Goal: Task Accomplishment & Management: Manage account settings

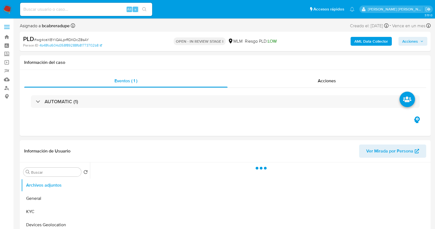
click at [67, 37] on span "# wg4ceXBYiQALprRDKOcZ8sAY" at bounding box center [61, 39] width 55 height 5
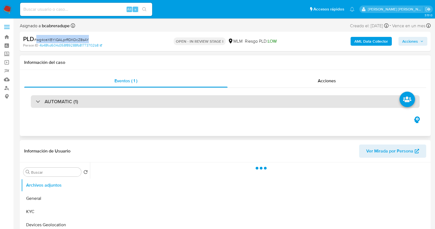
copy span "wg4ceXBYiQALprRDKOcZ8sAY"
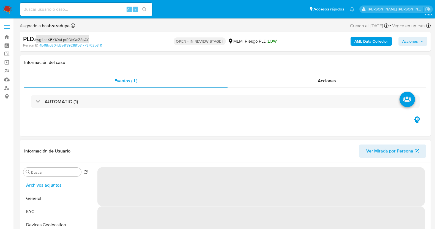
select select "10"
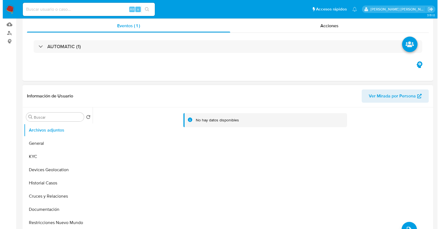
scroll to position [103, 0]
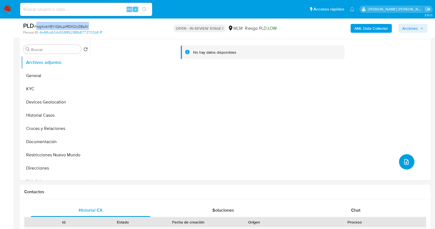
click at [406, 159] on icon "upload-file" at bounding box center [406, 161] width 4 height 5
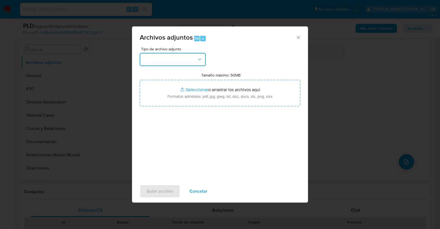
click at [169, 61] on button "button" at bounding box center [173, 59] width 66 height 13
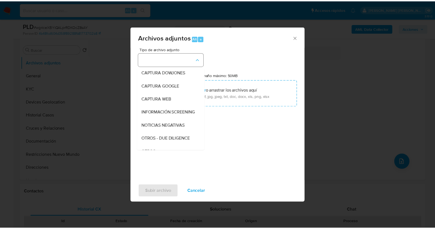
scroll to position [29, 0]
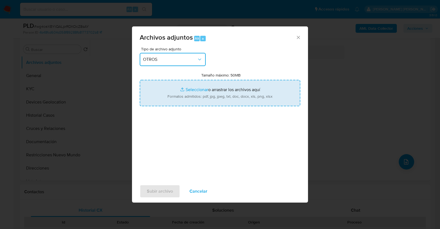
type input "C:\fakepath\430890818_MOISES VARGAS_JUL2025.pdf"
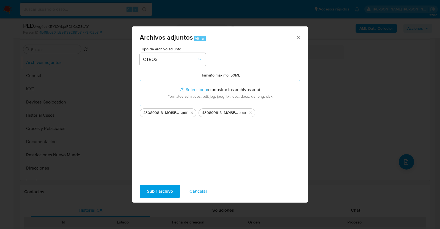
click at [161, 191] on span "Subir archivo" at bounding box center [160, 191] width 26 height 12
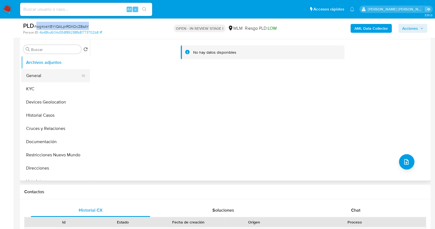
click at [32, 74] on button "General" at bounding box center [53, 75] width 64 height 13
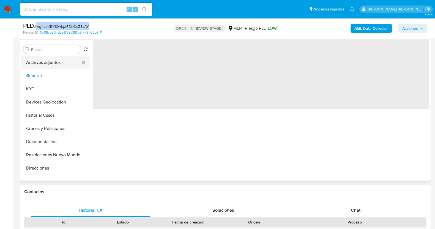
click at [45, 64] on button "Archivos adjuntos" at bounding box center [53, 62] width 64 height 13
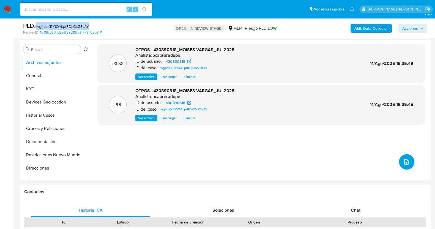
click at [418, 27] on span "Acciones" at bounding box center [412, 28] width 21 height 8
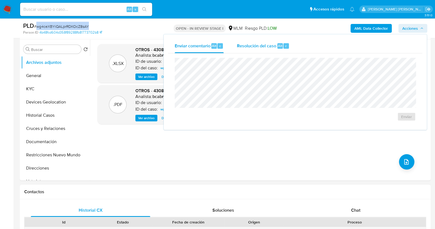
click at [260, 46] on span "Resolución del caso" at bounding box center [256, 45] width 39 height 6
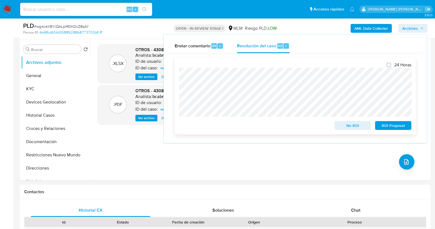
click at [352, 128] on span "No ROI" at bounding box center [352, 126] width 29 height 8
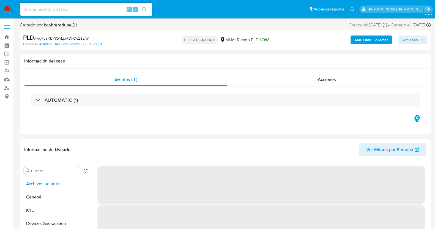
select select "10"
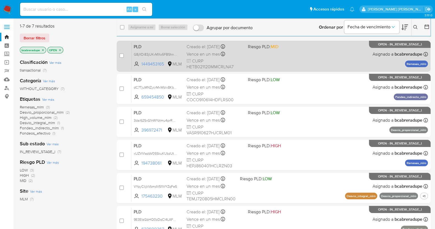
click at [208, 50] on div "Vence en un mes Vence el 10/09/2025 02:11:20" at bounding box center [214, 53] width 57 height 7
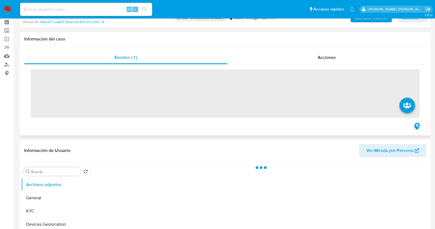
scroll to position [34, 0]
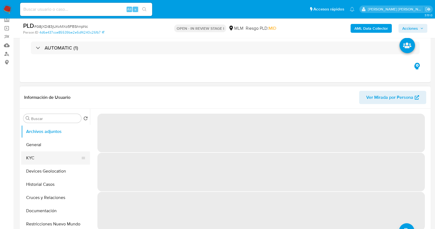
click at [29, 158] on button "KYC" at bounding box center [53, 157] width 64 height 13
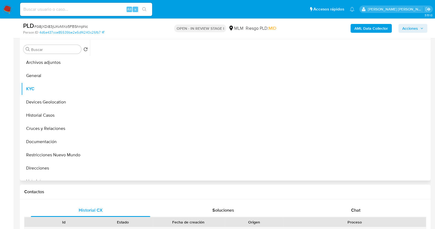
select select "10"
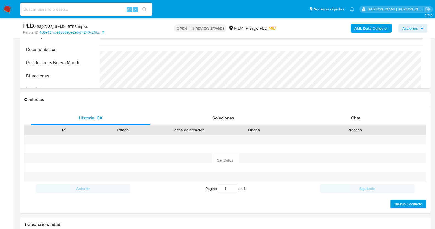
scroll to position [206, 0]
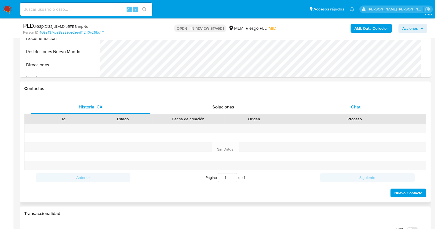
click at [360, 104] on span "Chat" at bounding box center [355, 107] width 9 height 6
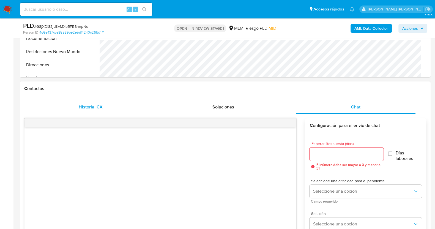
drag, startPoint x: 89, startPoint y: 103, endPoint x: 95, endPoint y: 104, distance: 5.6
click at [89, 103] on div "Historial CX" at bounding box center [90, 106] width 119 height 13
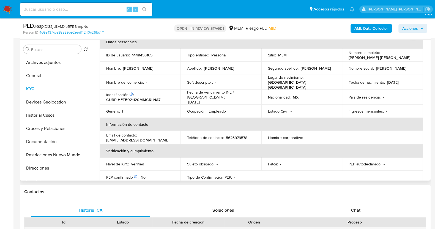
scroll to position [0, 0]
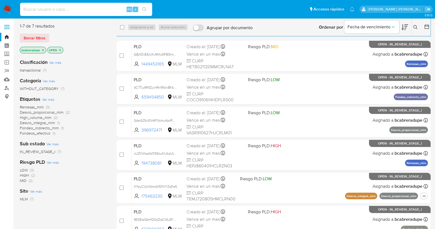
click at [80, 9] on input at bounding box center [86, 9] width 132 height 7
paste input "1301642755"
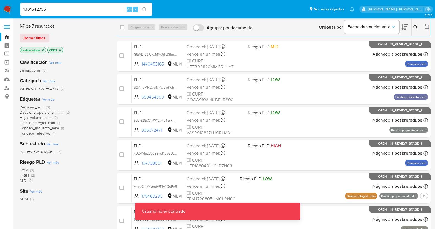
click at [80, 9] on input "1301642755" at bounding box center [86, 9] width 132 height 7
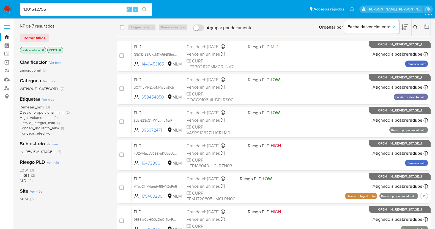
type input "1301642755"
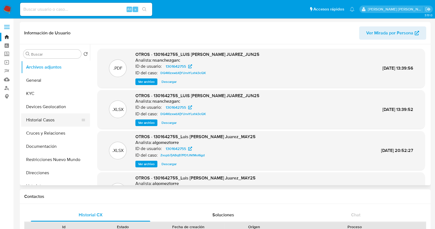
click at [52, 120] on button "Historial Casos" at bounding box center [53, 119] width 64 height 13
select select "10"
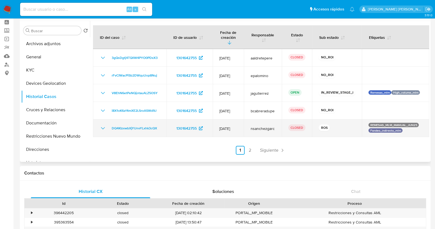
scroll to position [34, 0]
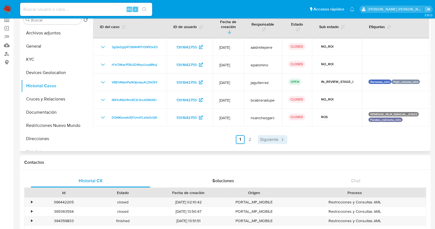
click at [275, 139] on span "Siguiente" at bounding box center [269, 139] width 18 height 4
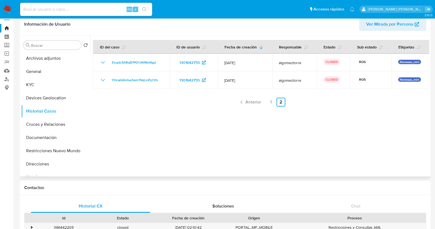
scroll to position [0, 0]
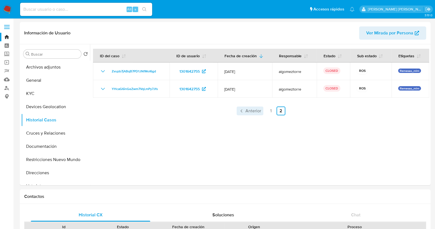
click at [243, 113] on icon "Paginación" at bounding box center [241, 110] width 5 height 5
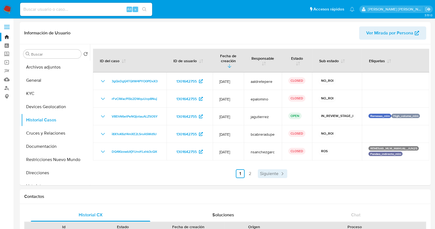
click at [271, 172] on span "Siguiente" at bounding box center [269, 173] width 18 height 4
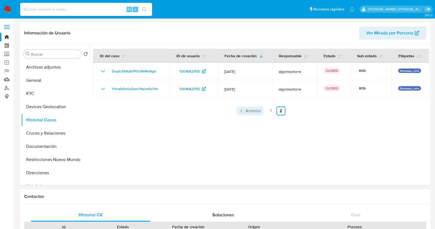
click at [247, 113] on span "Anterior" at bounding box center [253, 111] width 16 height 4
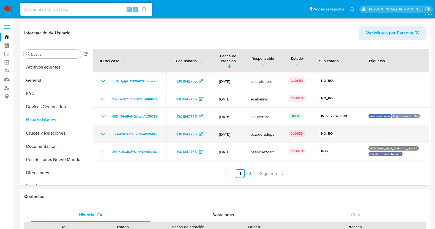
click at [103, 134] on icon "Mostrar/Ocultar" at bounding box center [103, 134] width 7 height 7
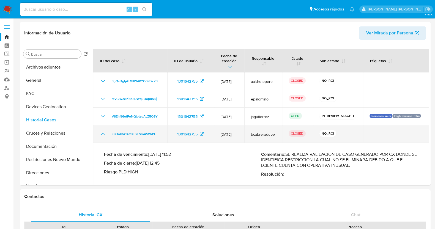
click at [103, 134] on icon "Mostrar/Ocultar" at bounding box center [103, 134] width 7 height 7
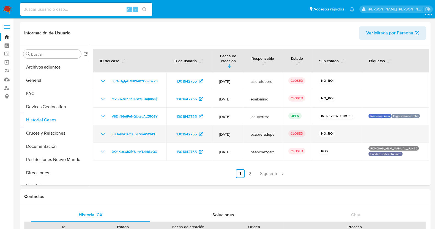
click at [103, 134] on icon "Mostrar/Ocultar" at bounding box center [103, 134] width 7 height 7
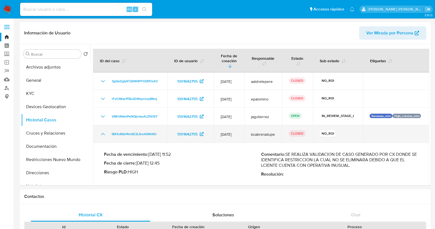
click at [103, 134] on icon "Mostrar/Ocultar" at bounding box center [103, 134] width 7 height 7
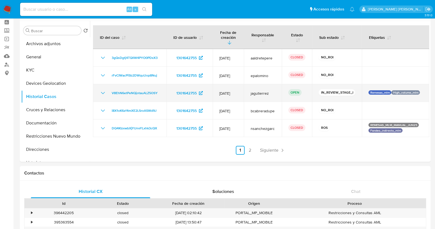
scroll to position [34, 0]
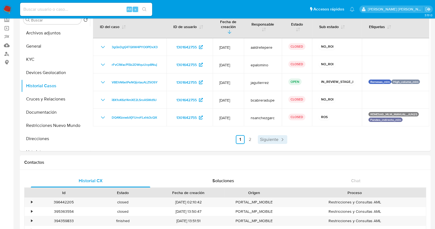
click at [279, 138] on icon "Paginación" at bounding box center [281, 139] width 5 height 5
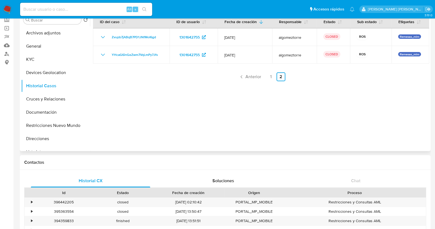
scroll to position [0, 0]
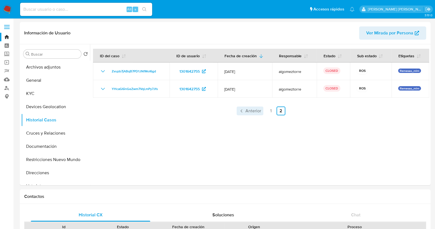
click at [246, 112] on span "Anterior" at bounding box center [253, 111] width 16 height 4
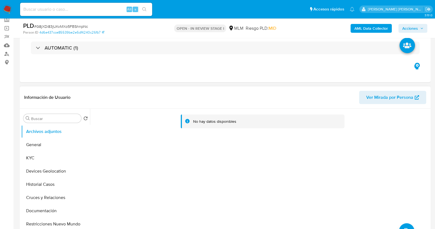
select select "10"
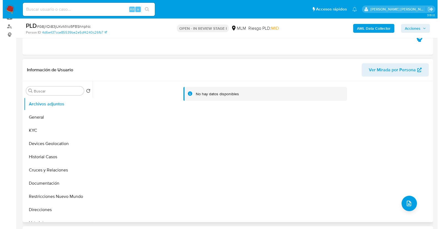
scroll to position [103, 0]
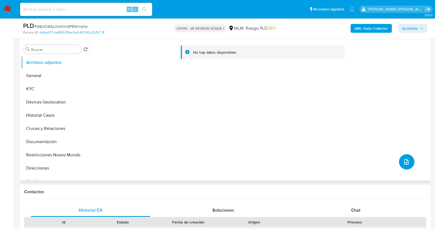
click at [408, 163] on button "upload-file" at bounding box center [406, 161] width 15 height 15
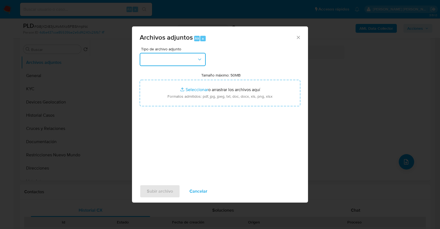
click at [190, 56] on button "button" at bounding box center [173, 59] width 66 height 13
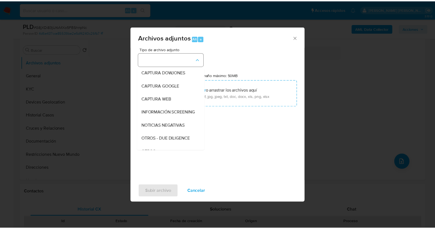
scroll to position [29, 0]
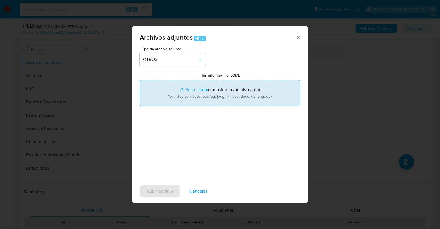
type input "C:\fakepath\1449453165_BENIA HERNANDEZ_JUL2025.pdf"
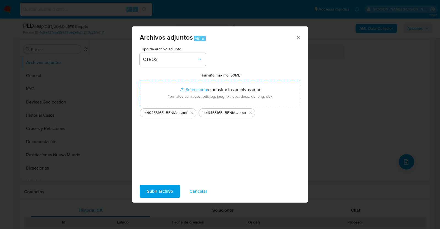
click at [169, 189] on span "Subir archivo" at bounding box center [160, 191] width 26 height 12
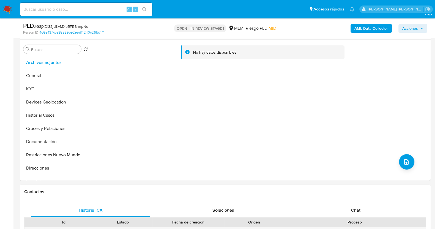
click at [61, 24] on span "# G8jXDi83jUKvMXo5FBShnpNc" at bounding box center [61, 26] width 54 height 5
copy span "G8jXDi83jUKvMXo5FBShnpNc"
click at [59, 75] on button "General" at bounding box center [53, 75] width 64 height 13
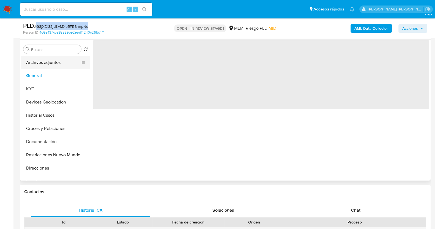
click at [53, 64] on button "Archivos adjuntos" at bounding box center [53, 62] width 64 height 13
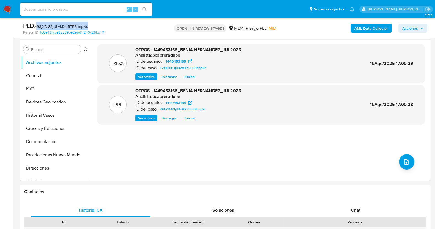
click at [419, 28] on span "Acciones" at bounding box center [412, 28] width 21 height 8
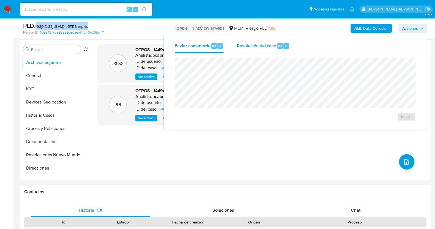
click at [242, 42] on span "Resolución del caso" at bounding box center [256, 45] width 39 height 6
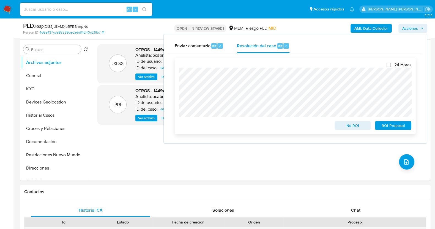
click at [398, 127] on span "ROI Proposal" at bounding box center [393, 126] width 29 height 8
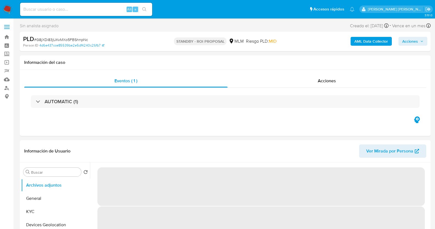
select select "10"
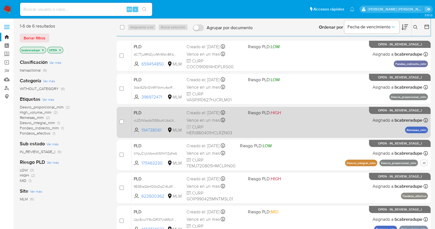
click at [198, 120] on span "Vence en un mes" at bounding box center [202, 120] width 33 height 6
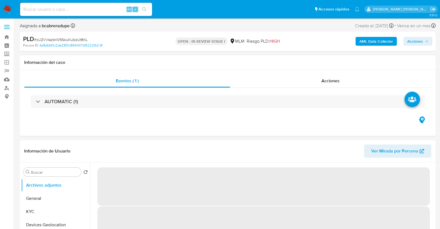
select select "10"
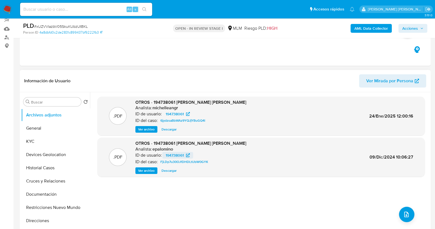
scroll to position [103, 0]
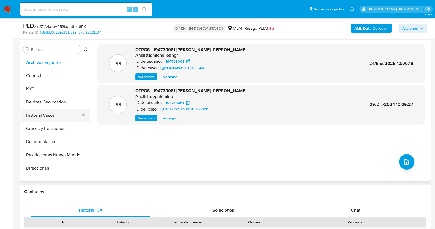
drag, startPoint x: 48, startPoint y: 117, endPoint x: 62, endPoint y: 116, distance: 13.5
click at [48, 117] on button "Historial Casos" at bounding box center [53, 115] width 64 height 13
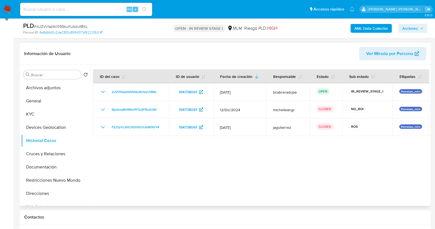
scroll to position [68, 0]
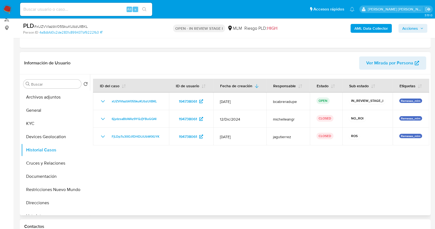
click at [252, 185] on div at bounding box center [259, 144] width 339 height 141
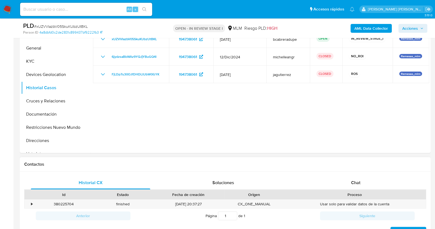
scroll to position [172, 0]
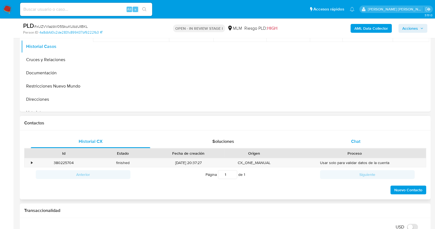
click at [363, 141] on div "Chat" at bounding box center [355, 141] width 119 height 13
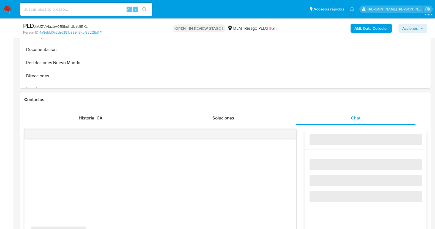
scroll to position [206, 0]
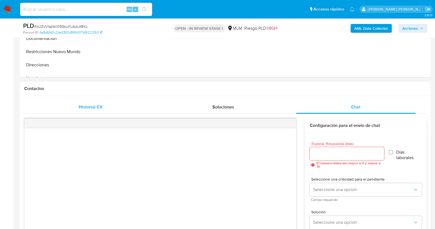
click at [100, 102] on div "Historial CX" at bounding box center [90, 106] width 119 height 13
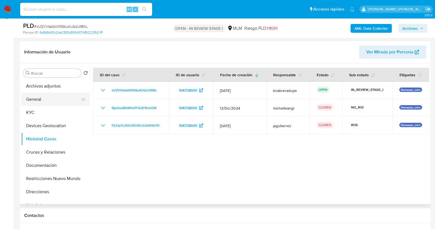
scroll to position [68, 0]
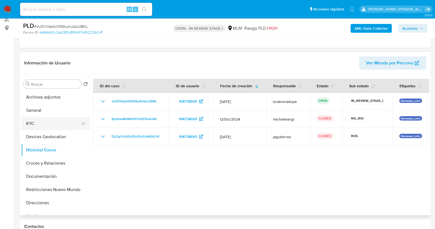
click at [40, 122] on button "KYC" at bounding box center [53, 123] width 64 height 13
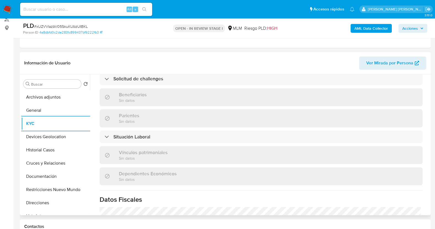
scroll to position [206, 0]
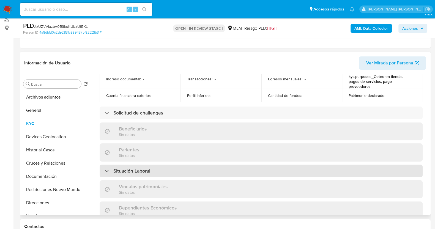
click at [117, 168] on h3 "Situación Laboral" at bounding box center [131, 171] width 37 height 6
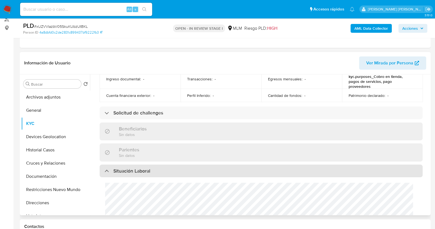
click at [117, 168] on h3 "Situación Laboral" at bounding box center [131, 171] width 37 height 6
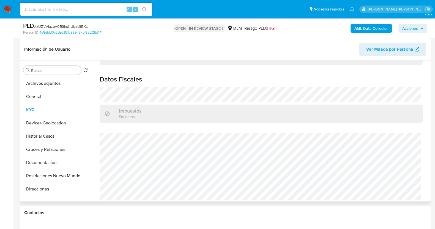
scroll to position [103, 0]
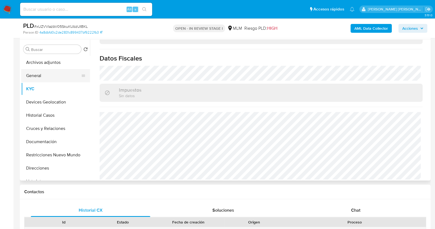
click at [42, 73] on button "General" at bounding box center [53, 75] width 64 height 13
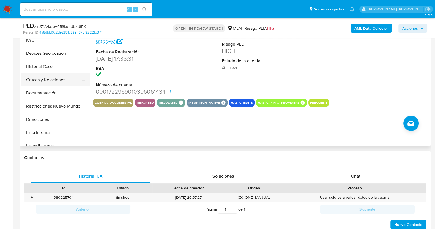
scroll to position [0, 0]
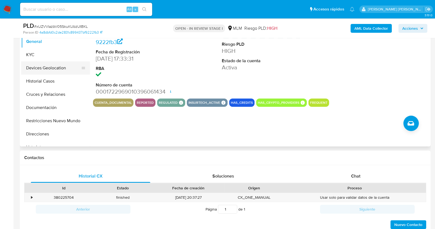
click at [54, 70] on button "Devices Geolocation" at bounding box center [53, 67] width 64 height 13
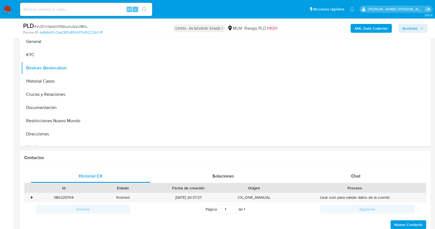
scroll to position [68, 0]
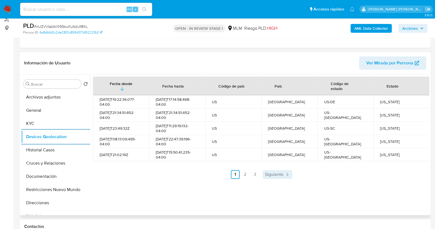
click at [282, 177] on link "Siguiente" at bounding box center [277, 174] width 29 height 9
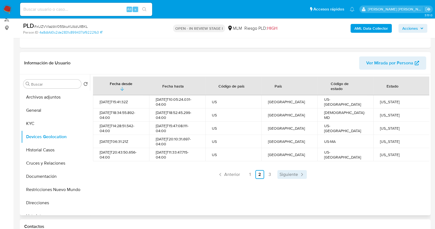
click at [289, 172] on span "Siguiente" at bounding box center [288, 174] width 18 height 4
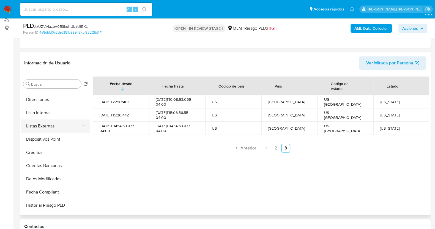
scroll to position [103, 0]
click at [48, 111] on button "Lista Interna" at bounding box center [53, 112] width 64 height 13
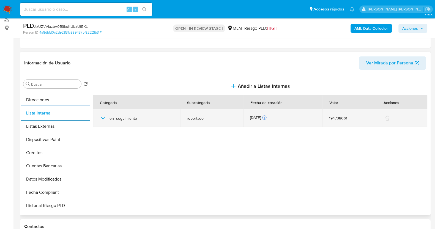
click at [102, 115] on icon "button" at bounding box center [103, 118] width 7 height 7
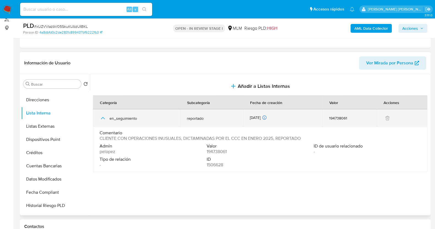
click at [110, 117] on span "en_seguimiento" at bounding box center [141, 118] width 64 height 5
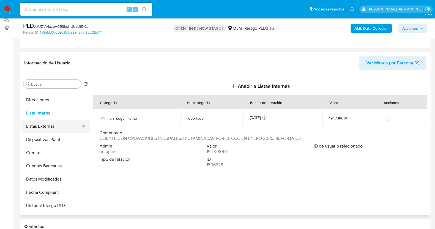
click at [56, 125] on button "Listas Externas" at bounding box center [53, 126] width 64 height 13
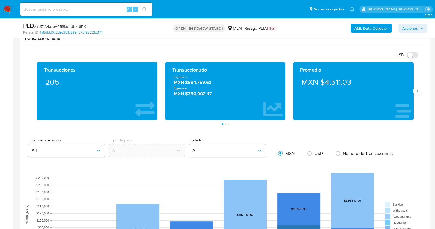
scroll to position [378, 0]
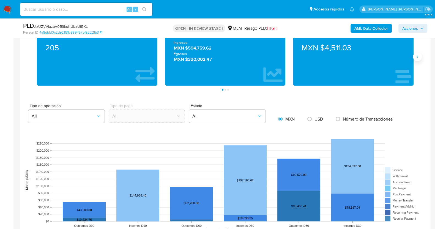
click at [421, 58] on button "Siguiente" at bounding box center [417, 56] width 9 height 9
